Goal: Task Accomplishment & Management: Manage account settings

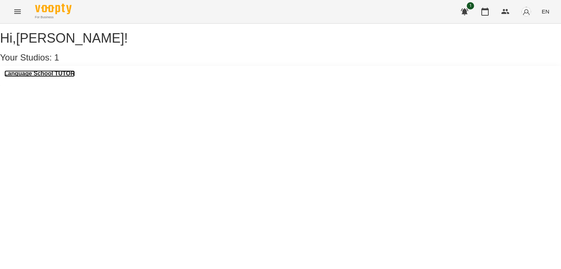
click at [75, 77] on h3 "Language School TUTOR" at bounding box center [39, 73] width 70 height 7
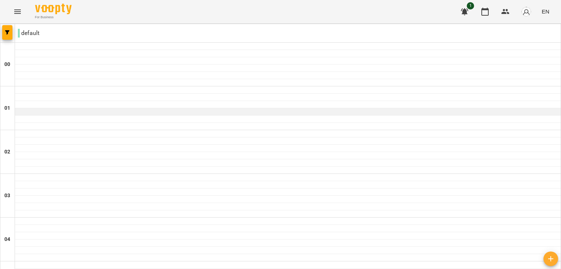
scroll to position [523, 0]
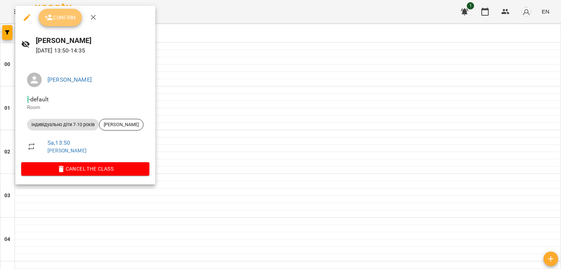
click at [52, 16] on icon "button" at bounding box center [49, 17] width 9 height 9
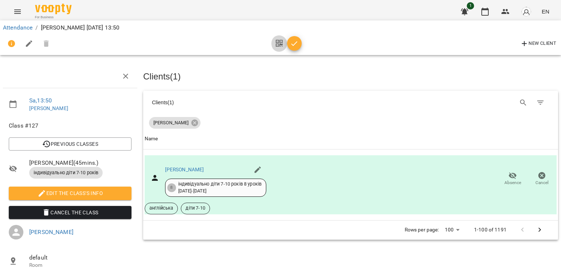
click at [285, 45] on button "button" at bounding box center [279, 44] width 16 height 18
click at [293, 47] on icon "button" at bounding box center [294, 43] width 9 height 9
